Goal: Task Accomplishment & Management: Manage account settings

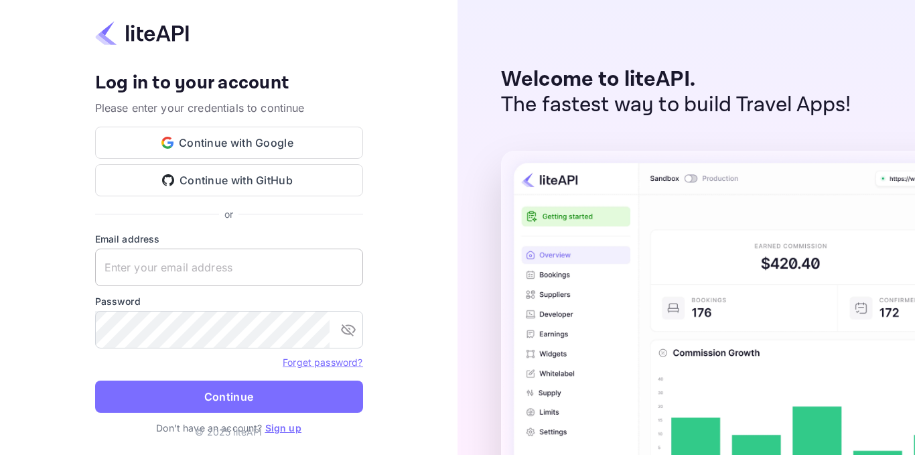
click at [198, 277] on input "text" at bounding box center [229, 268] width 268 height 38
click at [204, 271] on input "tulpars" at bounding box center [229, 268] width 268 height 38
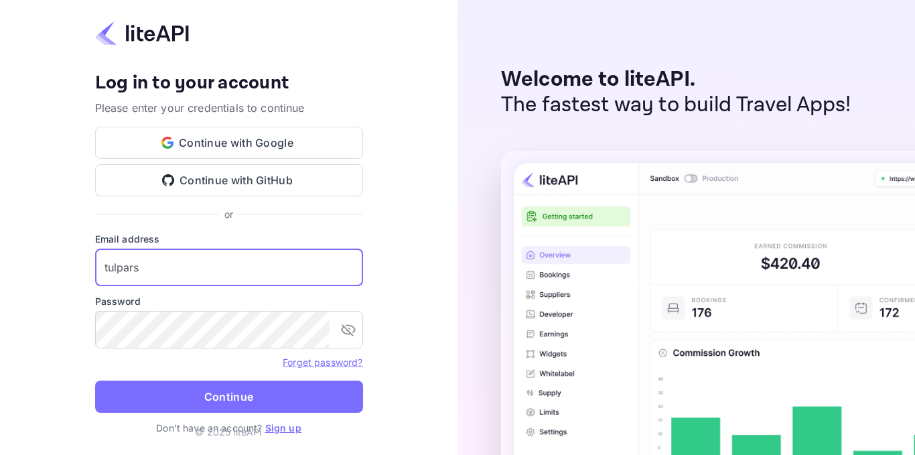
click at [204, 271] on input "tulpars" at bounding box center [229, 268] width 268 height 38
type input "zafer.tepe@tulpars.com.tr"
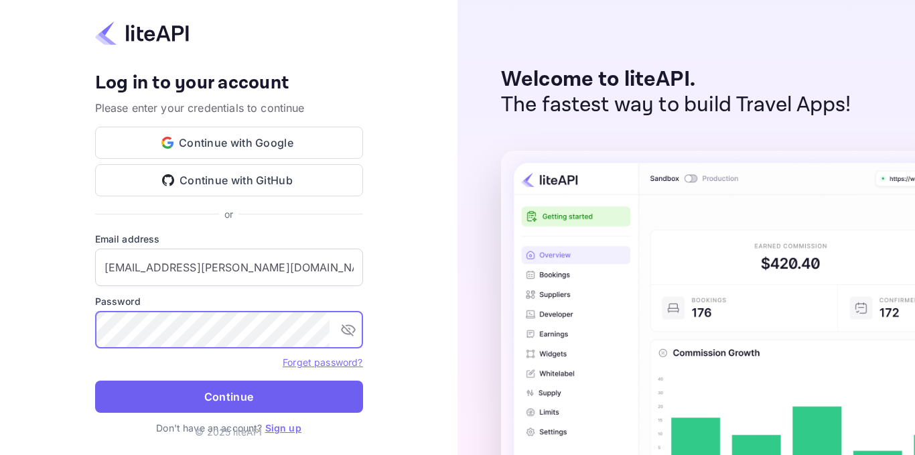
click at [230, 398] on button "Continue" at bounding box center [229, 397] width 268 height 32
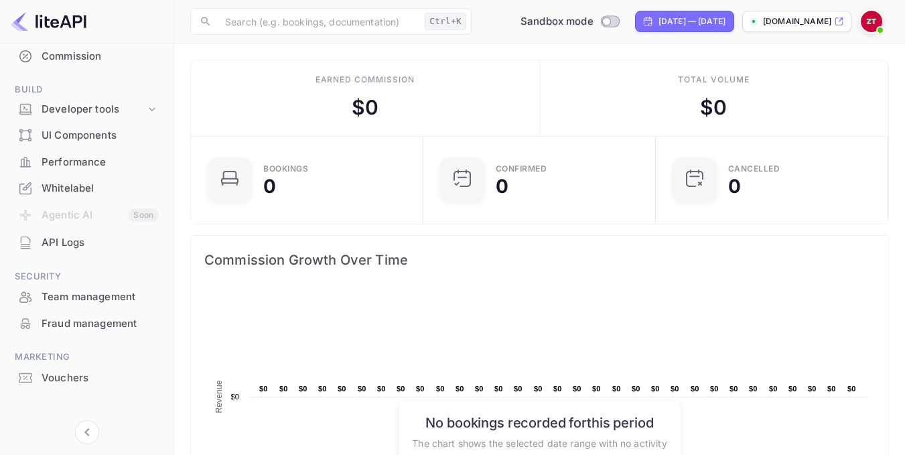
scroll to position [191, 0]
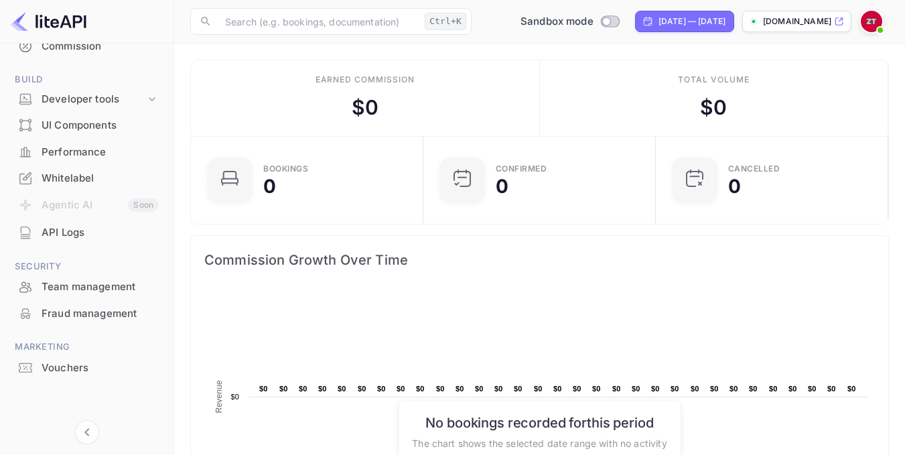
click at [76, 182] on div "Whitelabel" at bounding box center [100, 178] width 117 height 15
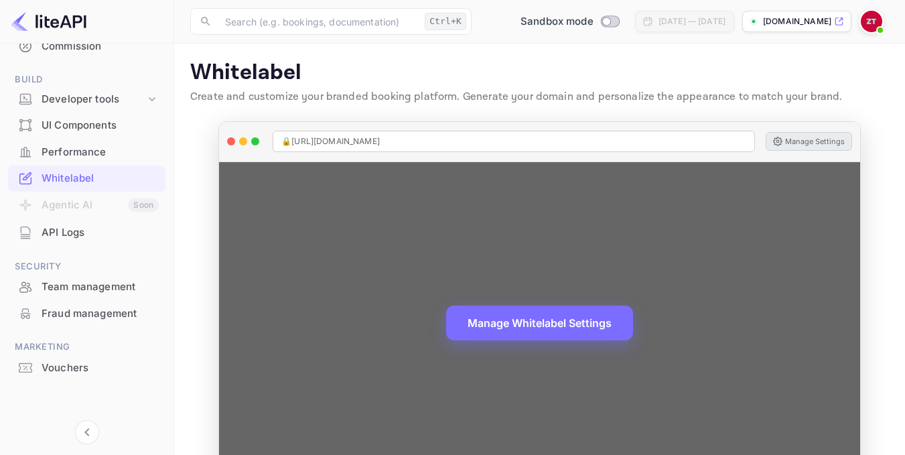
click at [812, 139] on button "Manage Settings" at bounding box center [809, 141] width 86 height 19
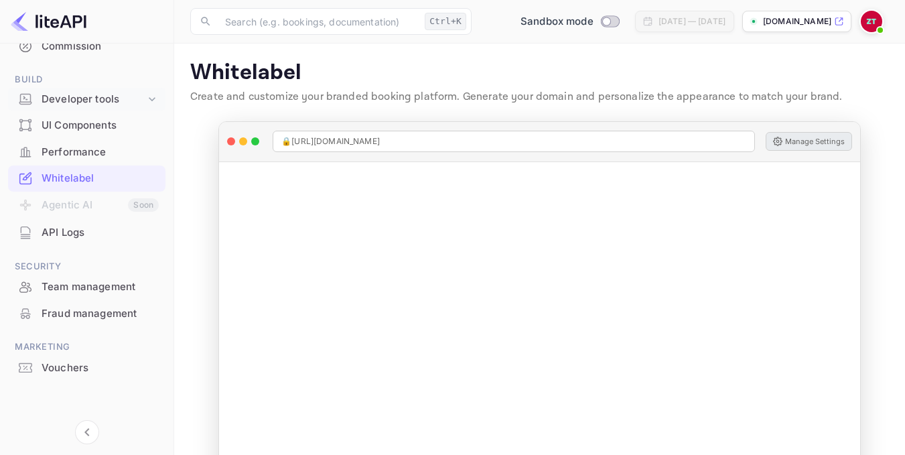
click at [88, 103] on div "Developer tools" at bounding box center [94, 99] width 104 height 15
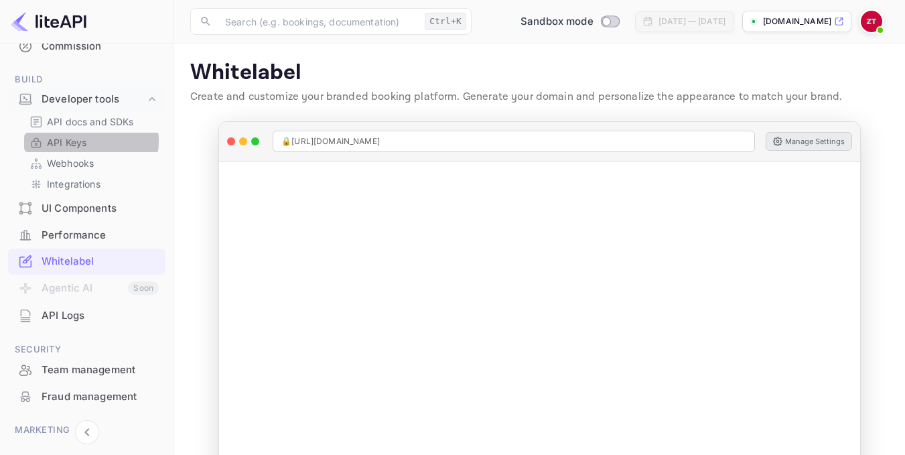
click at [78, 141] on p "API Keys" at bounding box center [67, 142] width 40 height 14
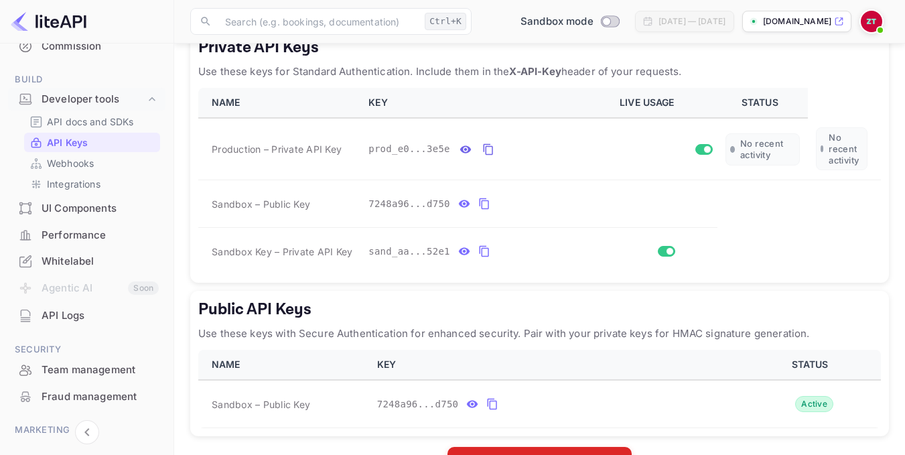
scroll to position [251, 0]
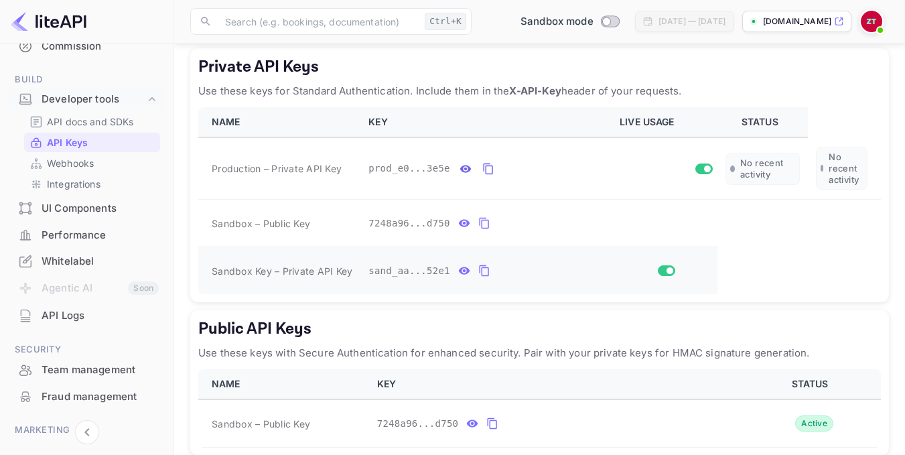
click at [478, 270] on icon "private api keys table" at bounding box center [484, 271] width 12 height 16
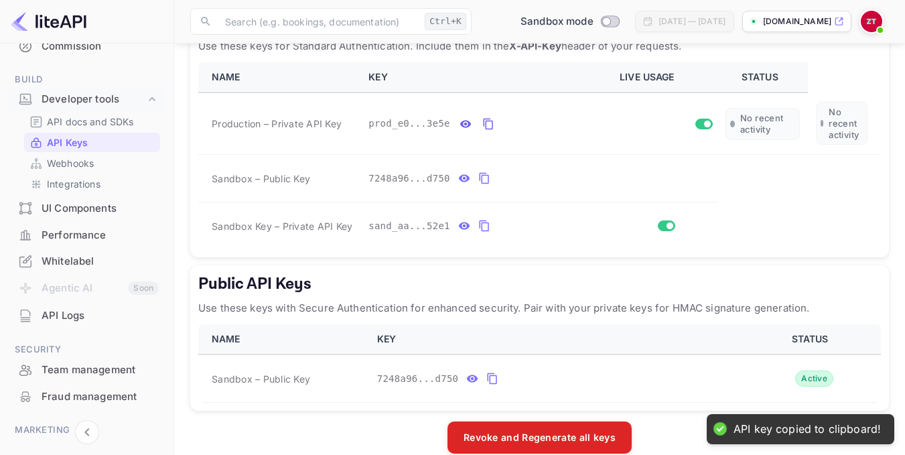
scroll to position [316, 0]
